Goal: Task Accomplishment & Management: Complete application form

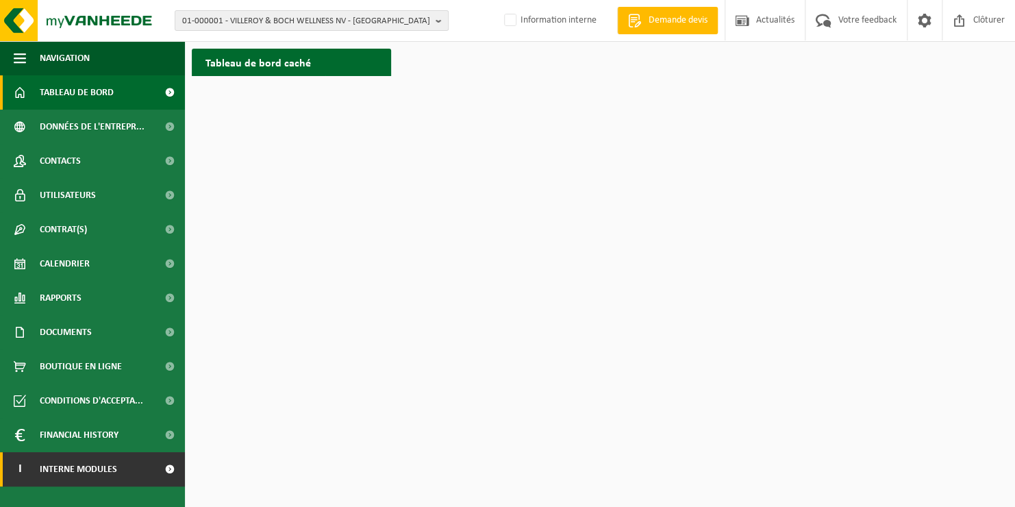
click at [149, 468] on link "I Interne modules" at bounding box center [92, 469] width 185 height 34
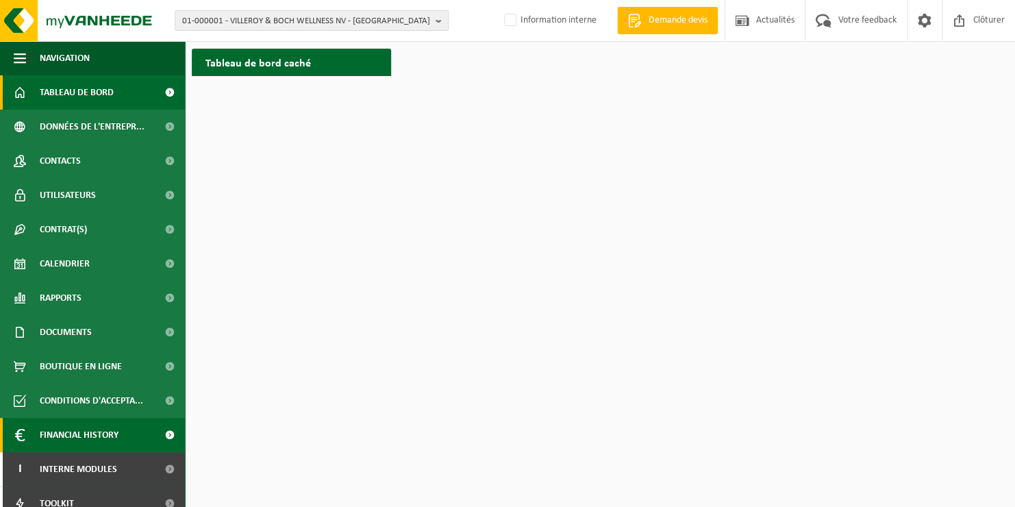
scroll to position [48, 0]
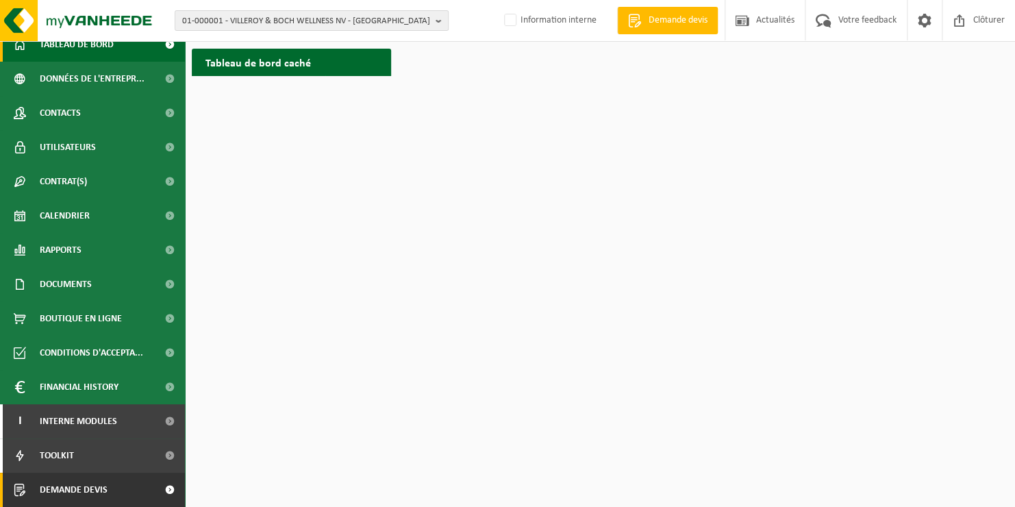
click at [86, 490] on span "Demande devis" at bounding box center [74, 489] width 68 height 34
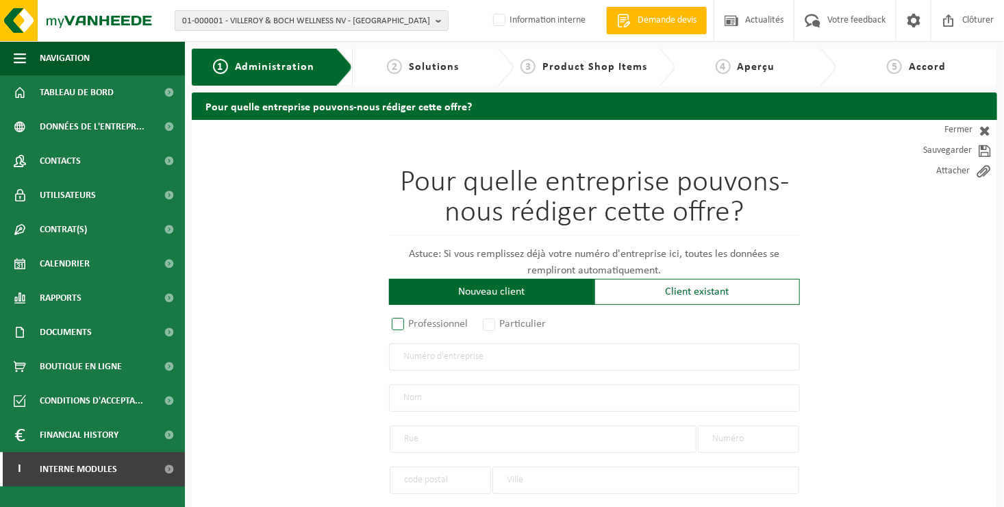
click at [433, 326] on label "Professionnel" at bounding box center [430, 323] width 83 height 19
click at [420, 326] on input "Professionnel" at bounding box center [416, 324] width 9 height 9
radio input "true"
click at [441, 355] on input "text" at bounding box center [594, 356] width 411 height 27
type input "1010045261"
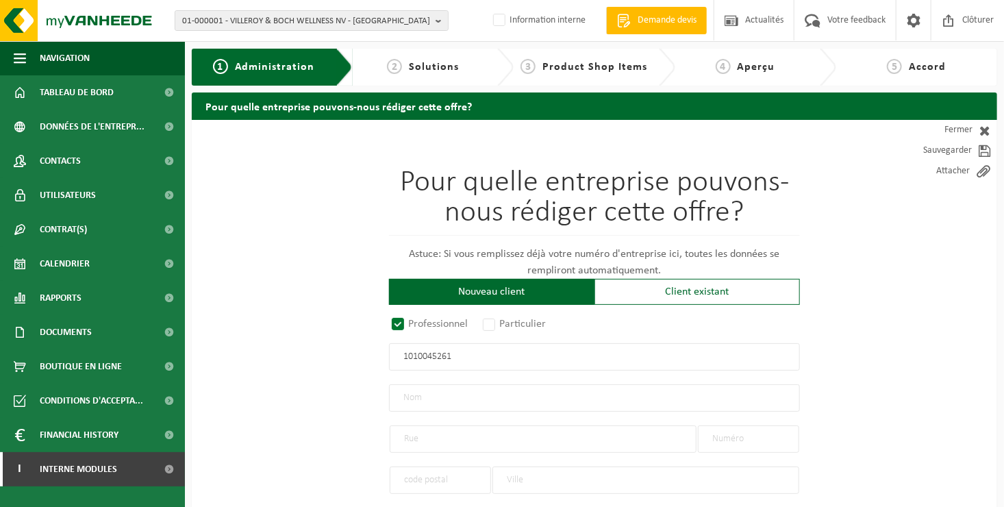
radio input "false"
select select
type input "ELECTR'HOUZE SRL"
type input "RUE CAMILLE-CALS, ERNAGE"
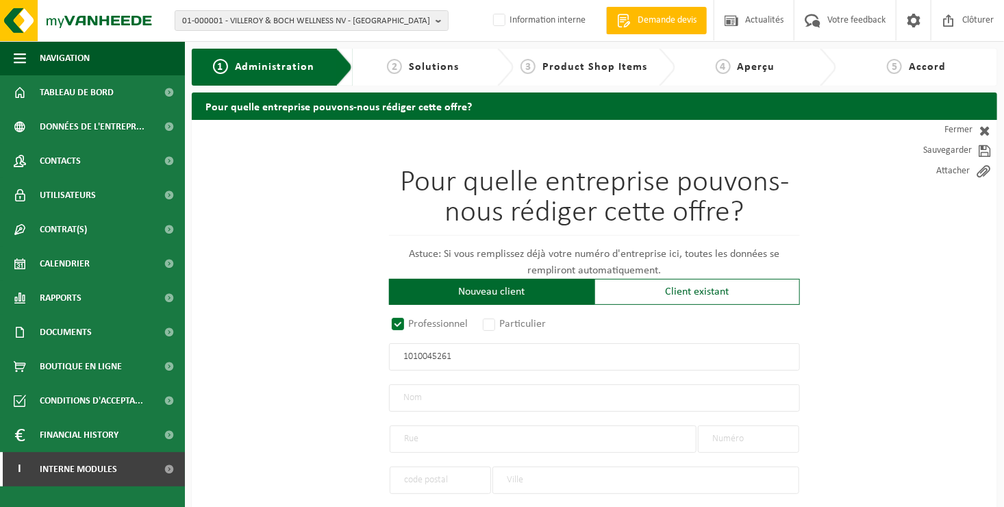
type input "33"
type input "5030"
type input "GEMBLOUX"
type input "2360650297"
radio input "true"
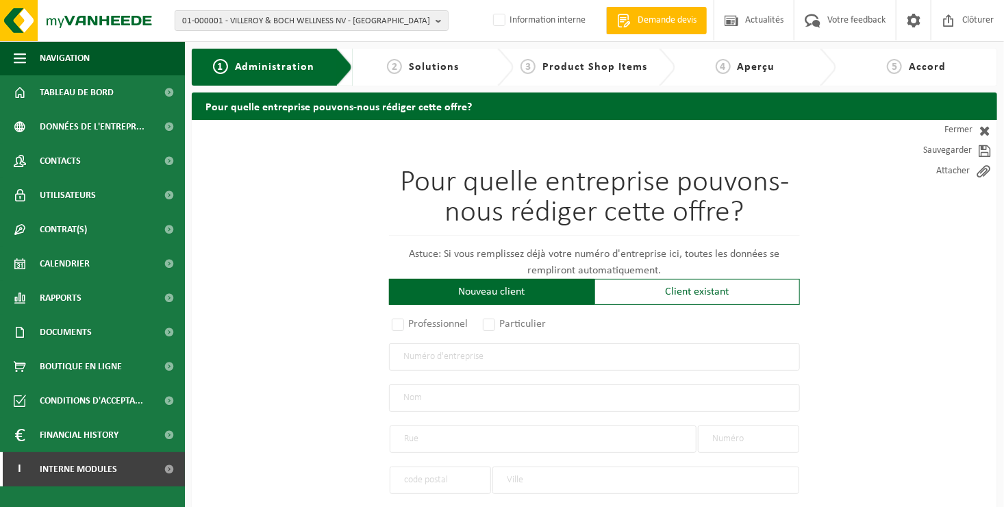
select select "152680"
type input "1010.045.261"
type input "ELECTR'HOUZE SRL"
type input "RUE G. DELVAUX"
type input "13"
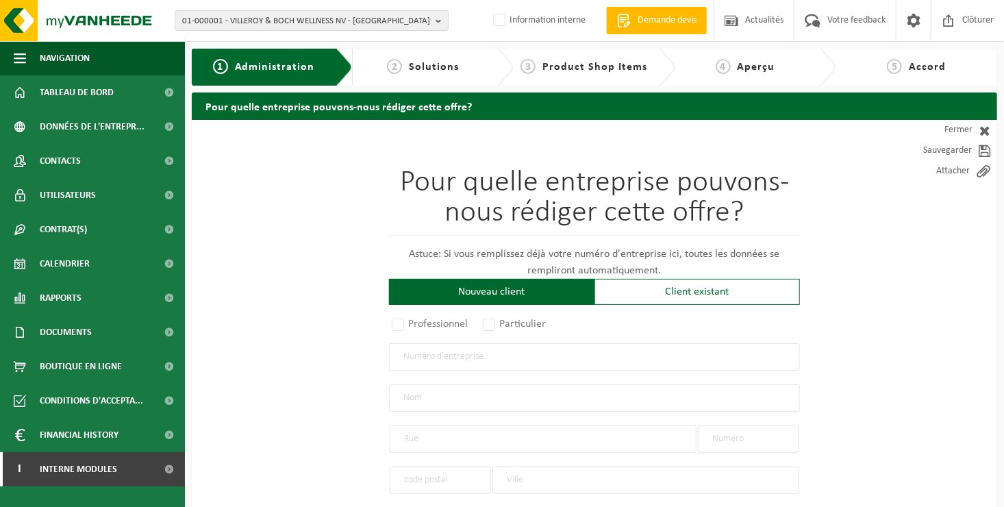
type input "1450"
type input "CHASTRE"
type input "RUE G. DELVAUX"
type input "13"
type input "1450"
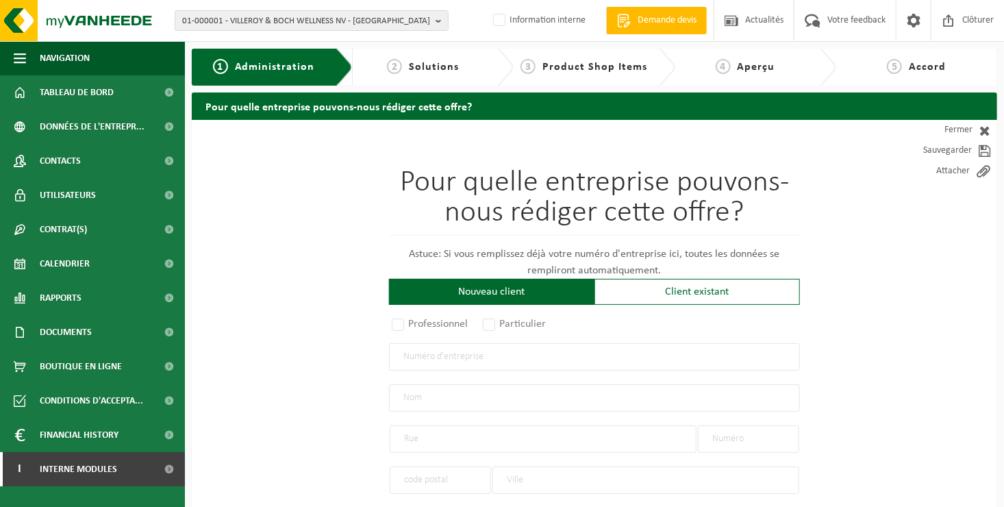
type input "CHASTRE"
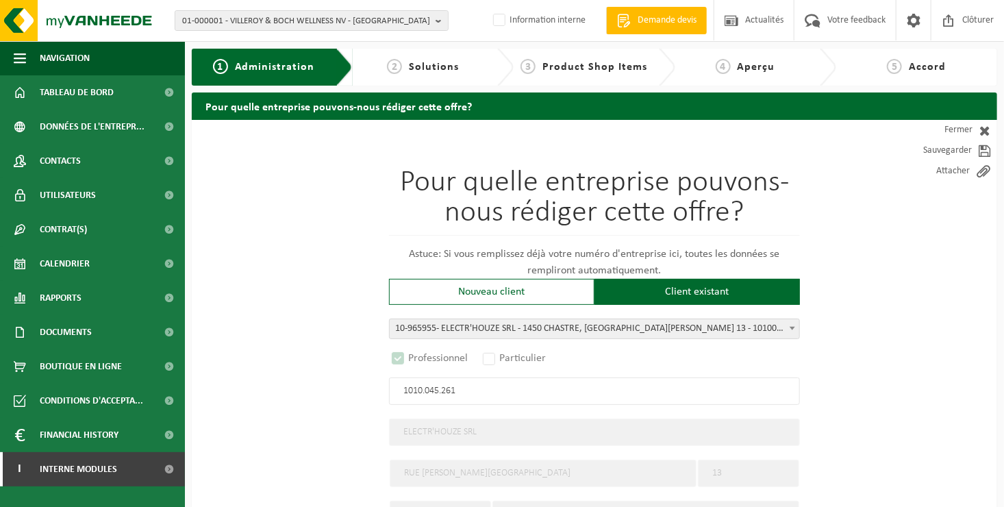
select select "D"
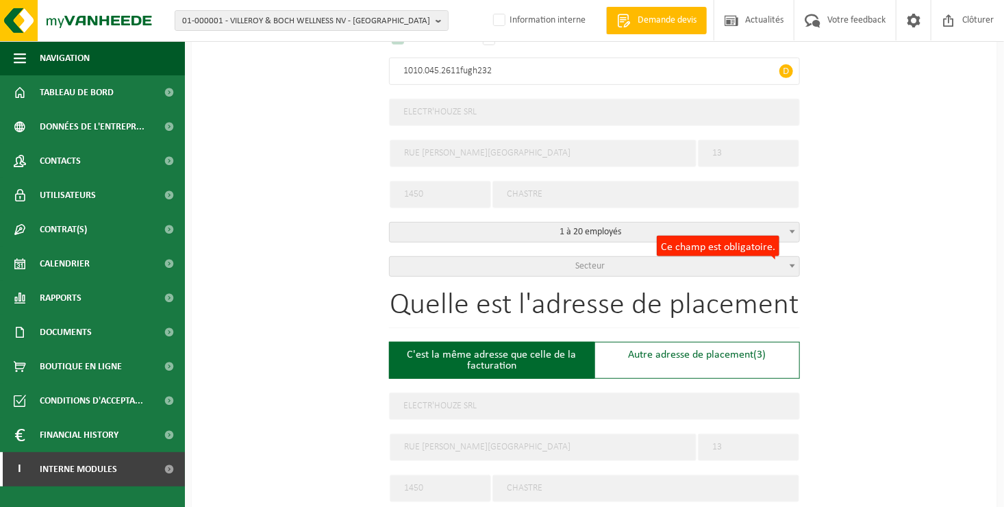
click at [566, 74] on input "1010.045.2611fugh232" at bounding box center [594, 71] width 411 height 27
drag, startPoint x: 566, startPoint y: 74, endPoint x: 485, endPoint y: 77, distance: 80.2
click at [485, 77] on input "1010.045.2611fugh232" at bounding box center [594, 71] width 411 height 27
click at [521, 68] on input "1010.045.2611fugh232" at bounding box center [594, 71] width 411 height 27
drag, startPoint x: 530, startPoint y: 70, endPoint x: 458, endPoint y: 79, distance: 72.5
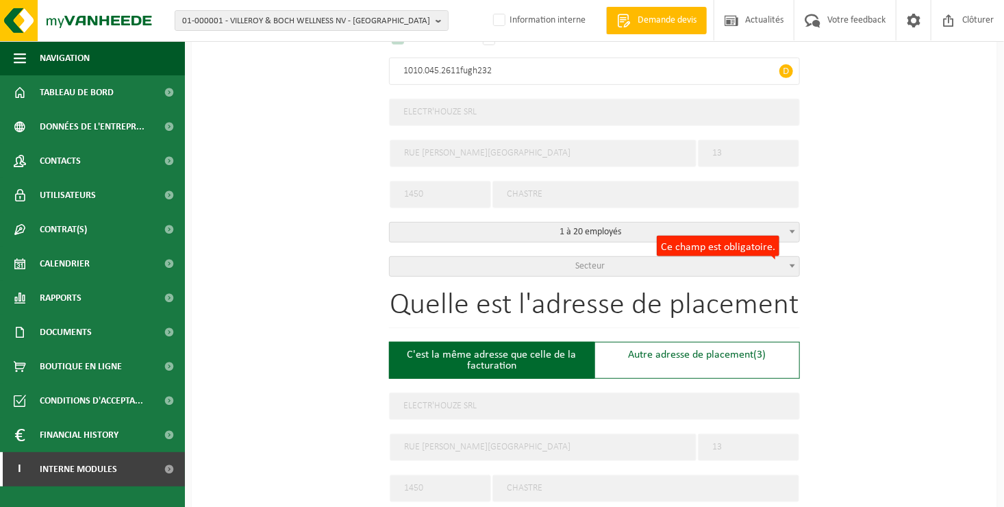
click at [458, 79] on input "1010.045.2611fugh232" at bounding box center [594, 71] width 411 height 27
type input "1010.045.261"
